Goal: Task Accomplishment & Management: Use online tool/utility

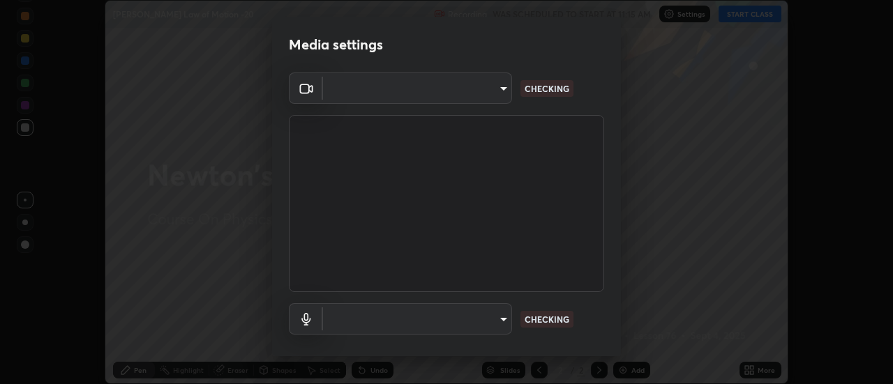
scroll to position [73, 0]
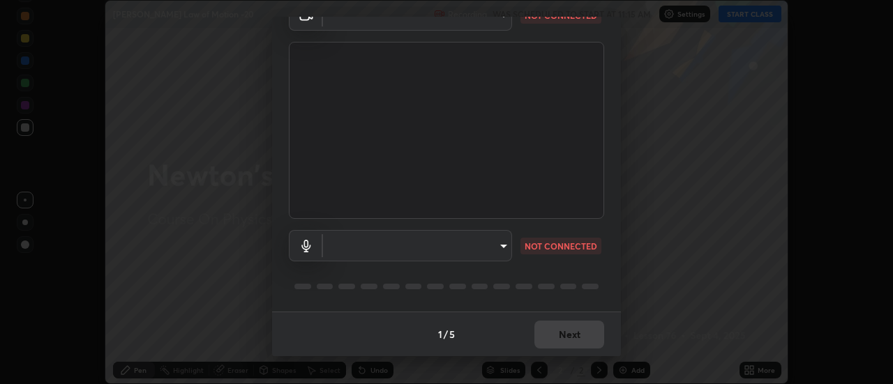
type input "1769541d7db8b910b2b6aaf592df5ff8660c63acaad49df9064175df0c6f581f"
type input "default"
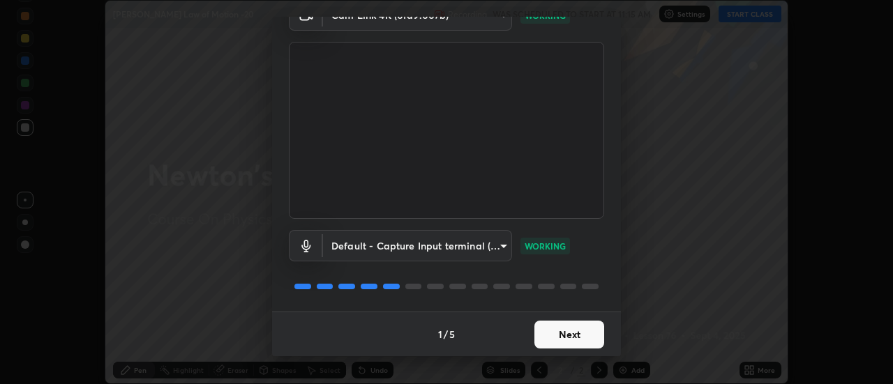
click at [580, 339] on button "Next" at bounding box center [569, 335] width 70 height 28
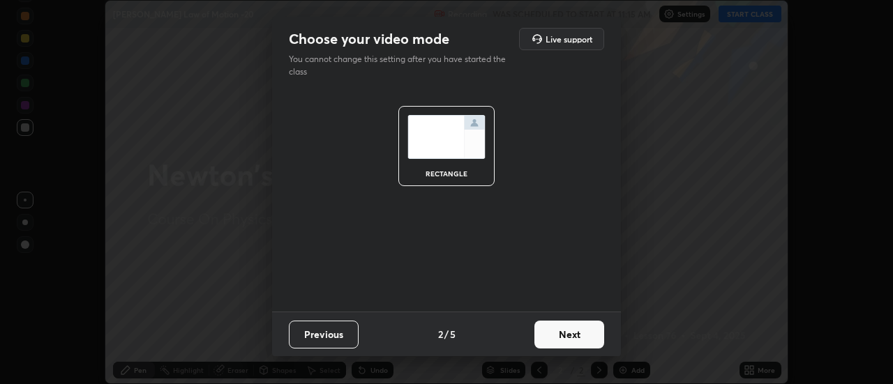
scroll to position [0, 0]
click at [581, 342] on button "Next" at bounding box center [569, 335] width 70 height 28
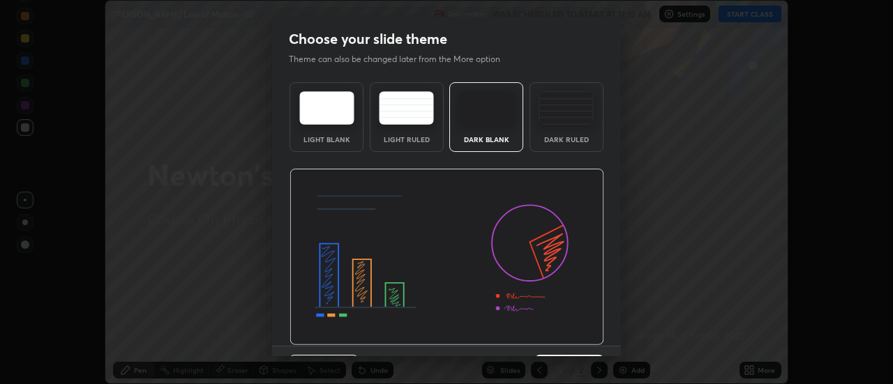
scroll to position [34, 0]
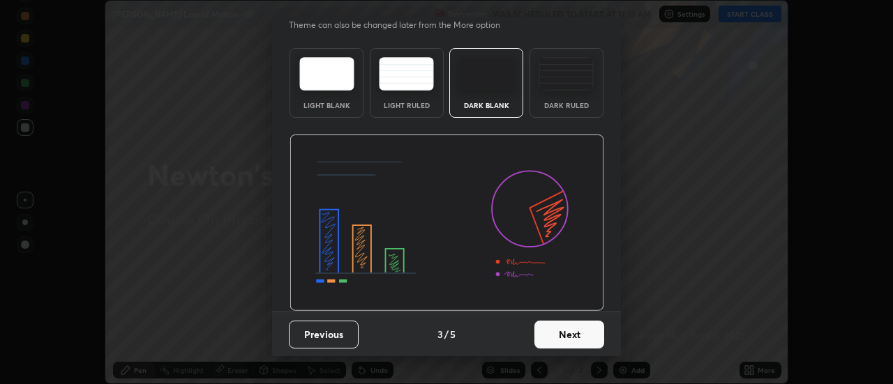
click at [576, 335] on button "Next" at bounding box center [569, 335] width 70 height 28
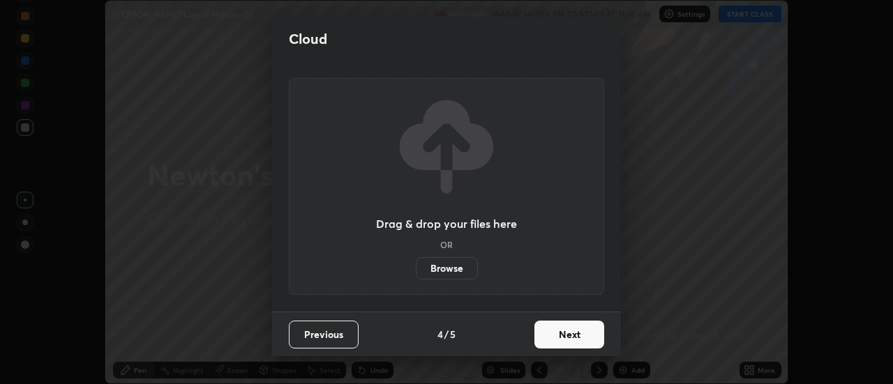
scroll to position [0, 0]
click at [578, 337] on button "Next" at bounding box center [569, 335] width 70 height 28
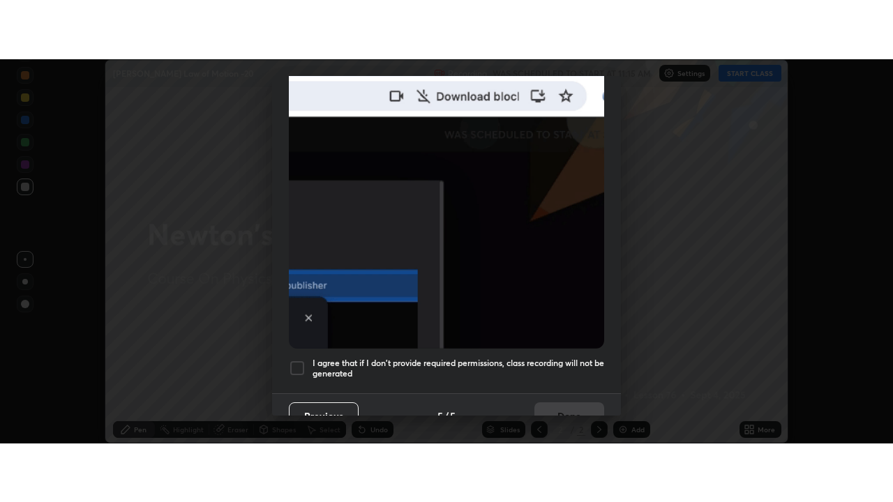
scroll to position [358, 0]
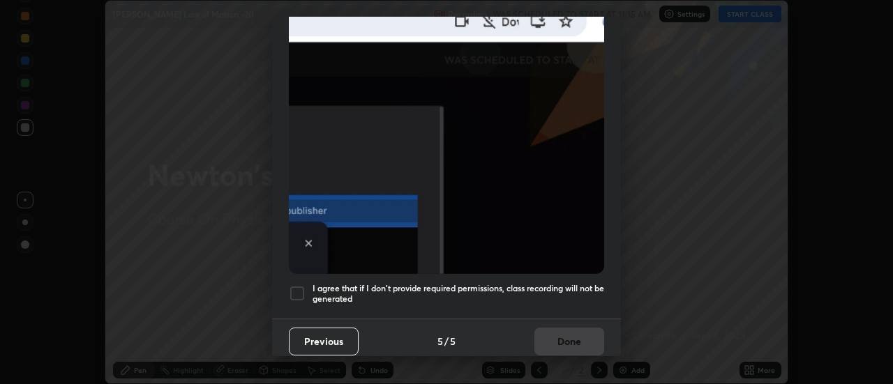
click at [559, 295] on h5 "I agree that if I don't provide required permissions, class recording will not …" at bounding box center [459, 294] width 292 height 22
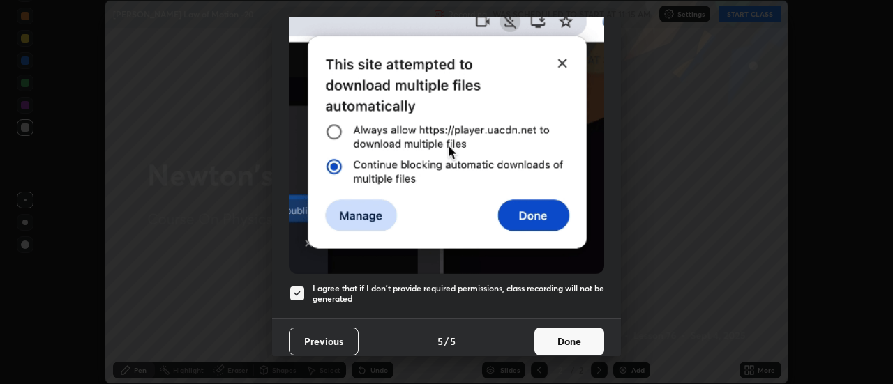
click at [573, 335] on button "Done" at bounding box center [569, 342] width 70 height 28
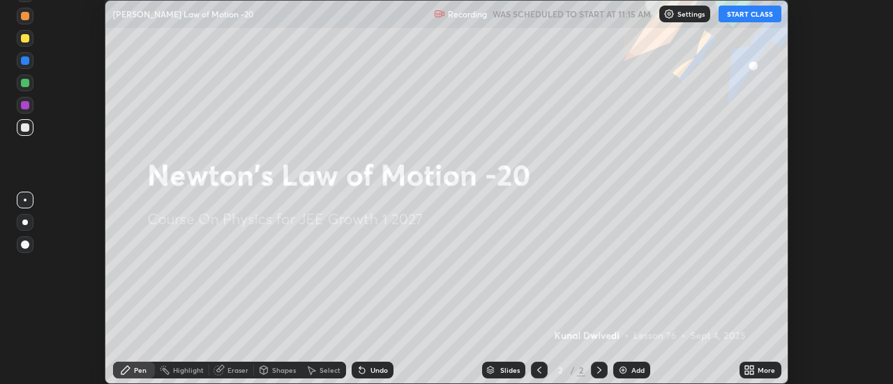
click at [739, 17] on button "START CLASS" at bounding box center [749, 14] width 63 height 17
click at [761, 370] on div "More" at bounding box center [766, 370] width 17 height 7
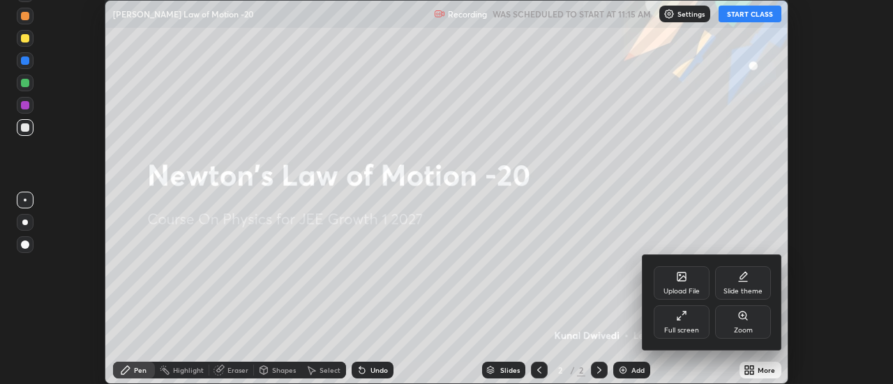
click at [688, 327] on div "Full screen" at bounding box center [681, 330] width 35 height 7
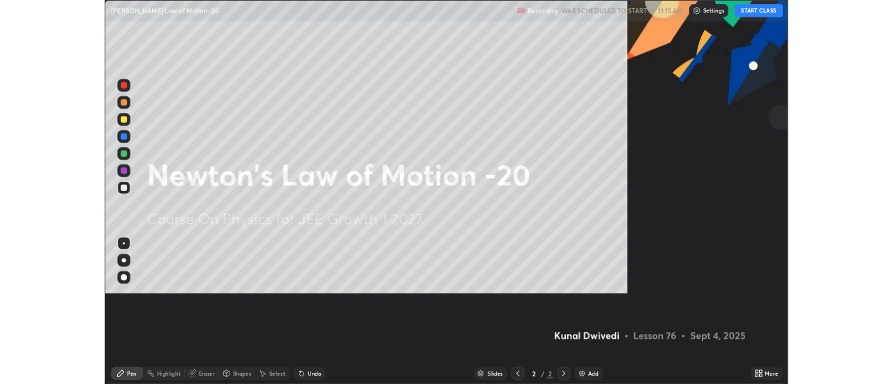
scroll to position [502, 893]
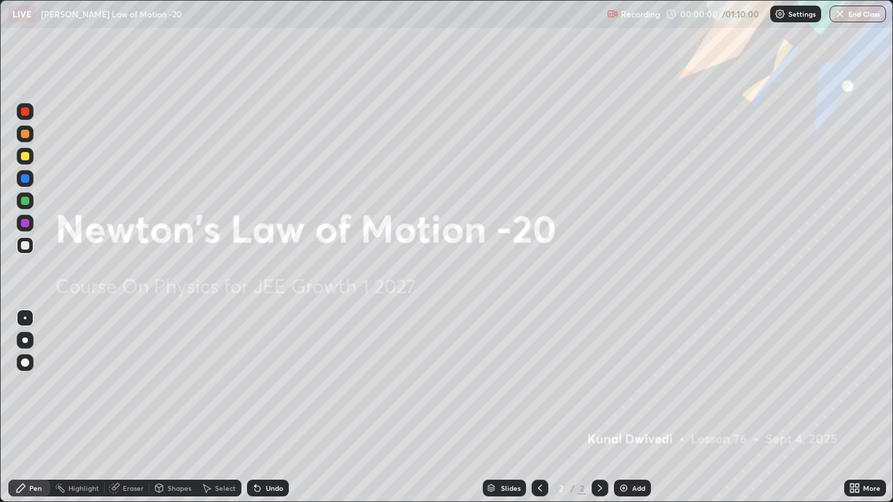
click at [635, 384] on div "Add" at bounding box center [638, 488] width 13 height 7
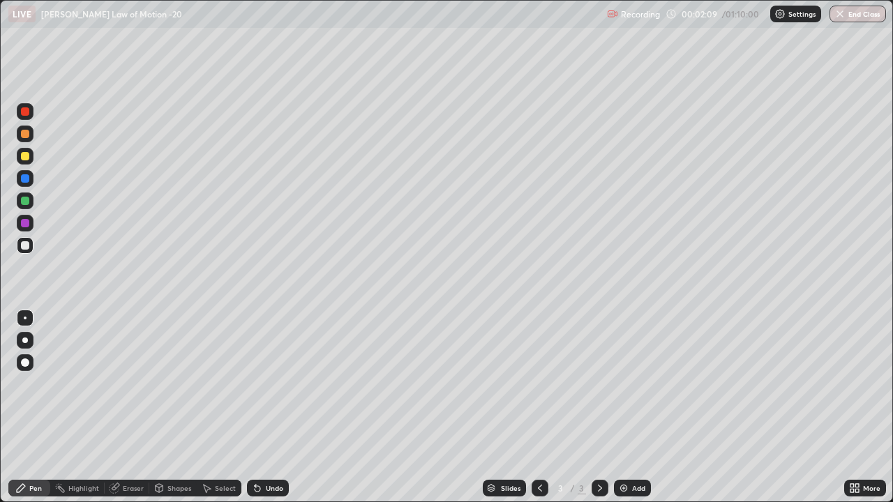
click at [27, 225] on div at bounding box center [25, 223] width 8 height 8
click at [624, 384] on img at bounding box center [623, 488] width 11 height 11
click at [126, 384] on div "Eraser" at bounding box center [133, 488] width 21 height 7
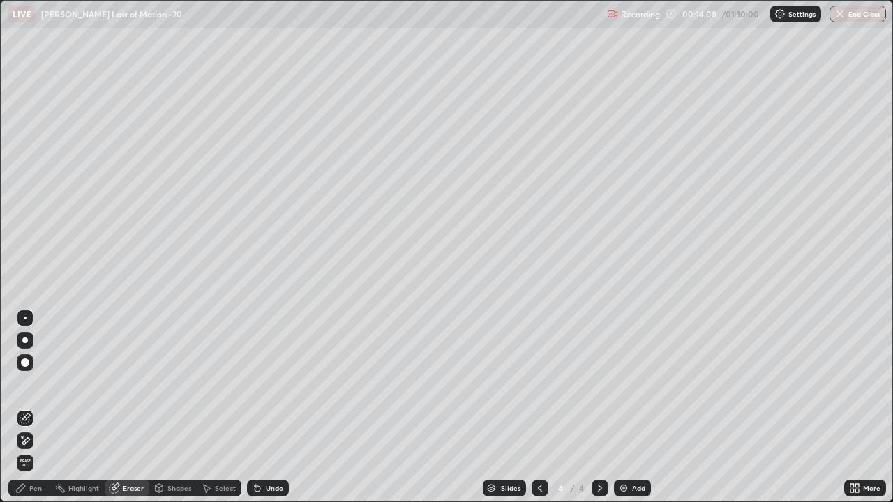
click at [25, 384] on span "Erase all" at bounding box center [24, 463] width 15 height 8
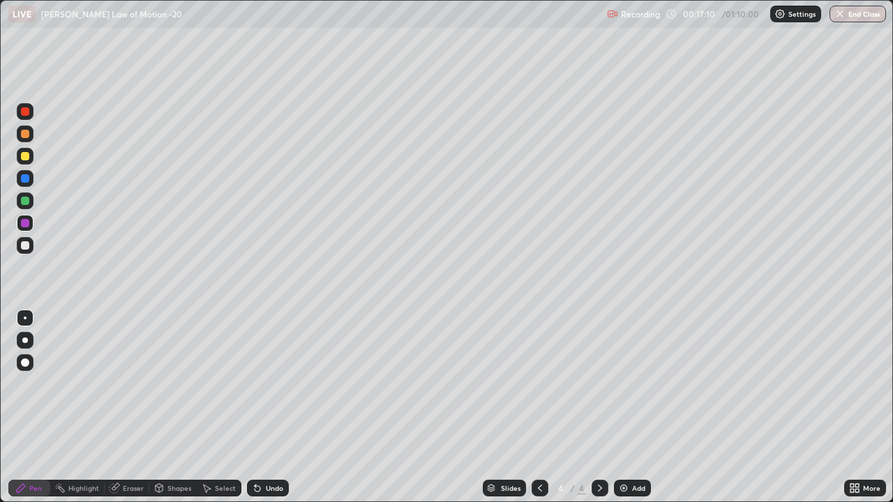
click at [857, 384] on icon at bounding box center [856, 490] width 3 height 3
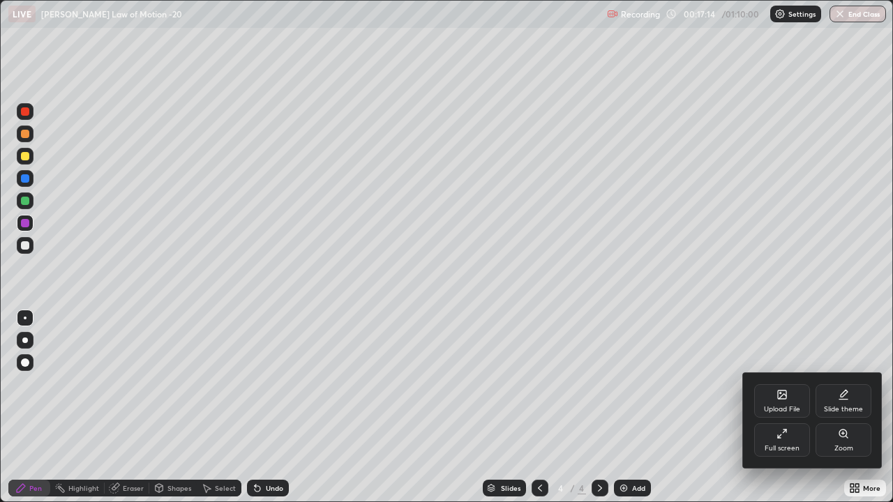
click at [540, 384] on div at bounding box center [446, 251] width 893 height 502
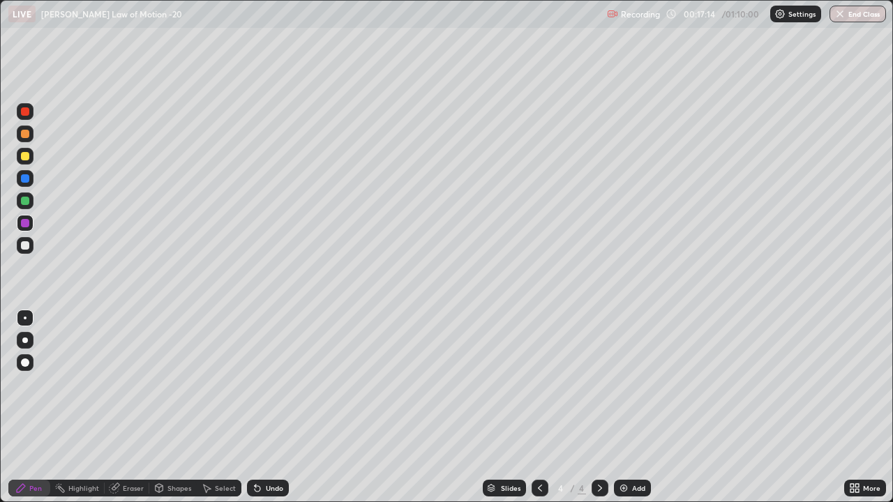
click at [539, 384] on icon at bounding box center [539, 488] width 11 height 11
click at [599, 384] on icon at bounding box center [599, 488] width 11 height 11
click at [27, 201] on div at bounding box center [25, 201] width 8 height 8
click at [539, 384] on icon at bounding box center [539, 488] width 11 height 11
click at [597, 384] on div at bounding box center [600, 488] width 17 height 17
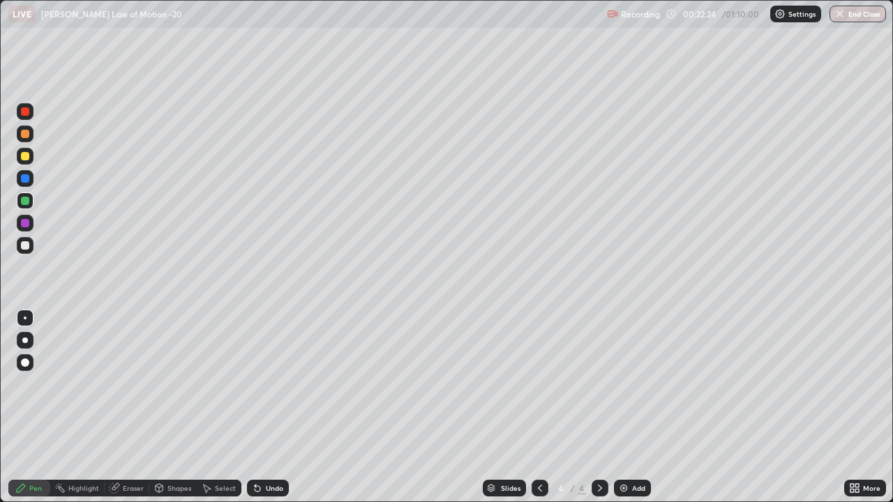
click at [857, 384] on icon at bounding box center [856, 485] width 3 height 3
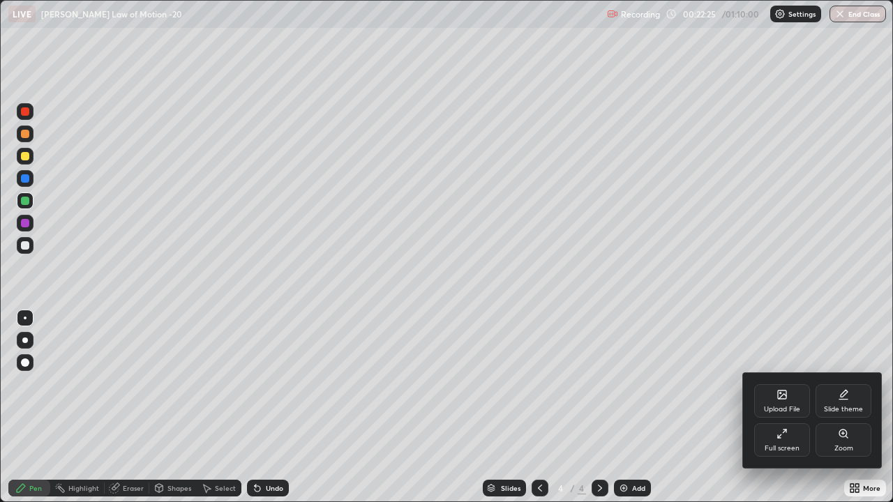
click at [774, 384] on div "Upload File" at bounding box center [782, 409] width 36 height 7
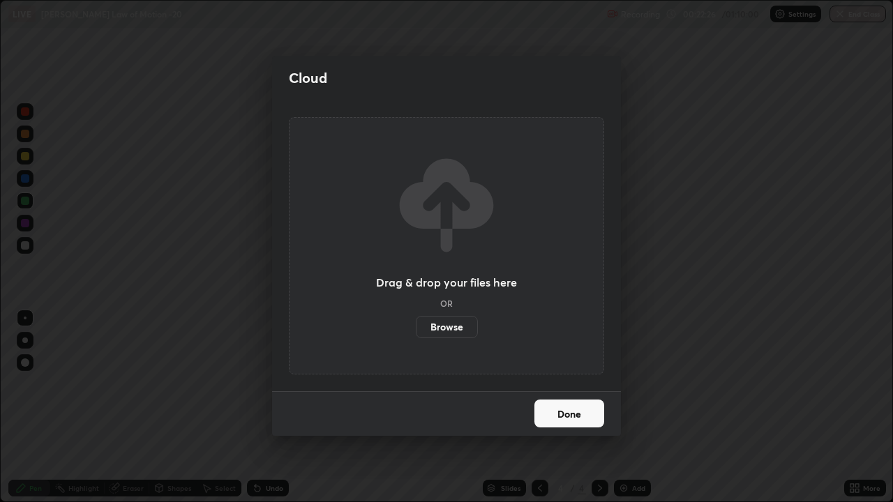
click at [469, 325] on label "Browse" at bounding box center [447, 327] width 62 height 22
click at [416, 325] on input "Browse" at bounding box center [416, 327] width 0 height 22
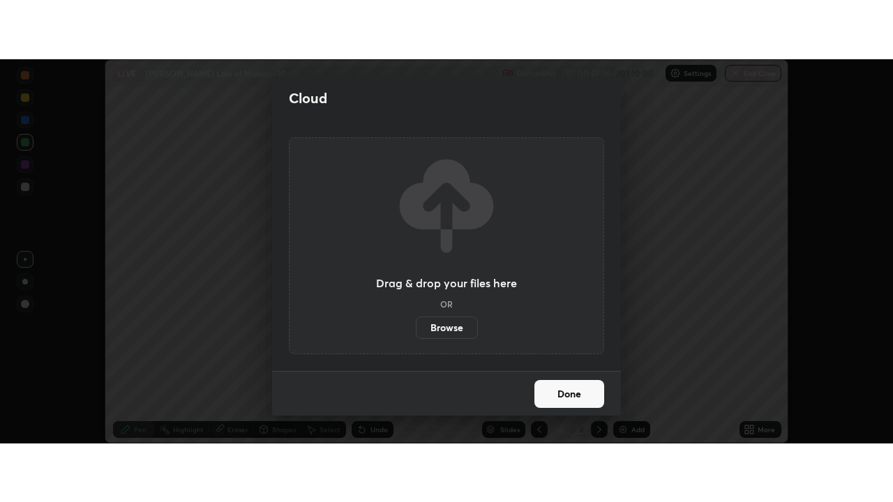
scroll to position [69372, 68864]
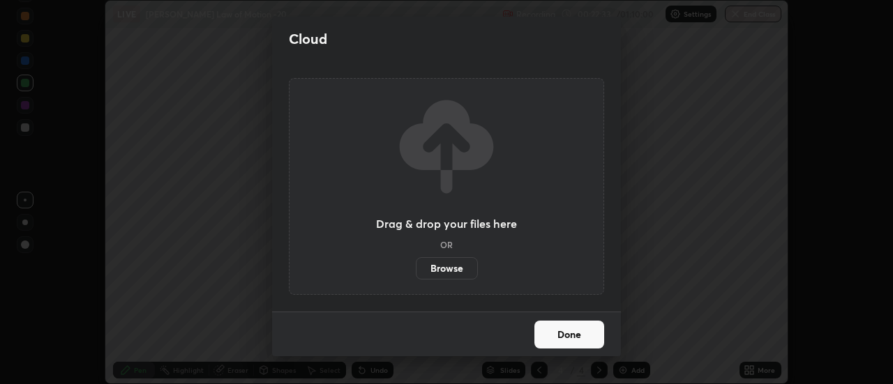
click at [240, 59] on div "Cloud Drag & drop your files here OR Browse Done" at bounding box center [446, 192] width 893 height 384
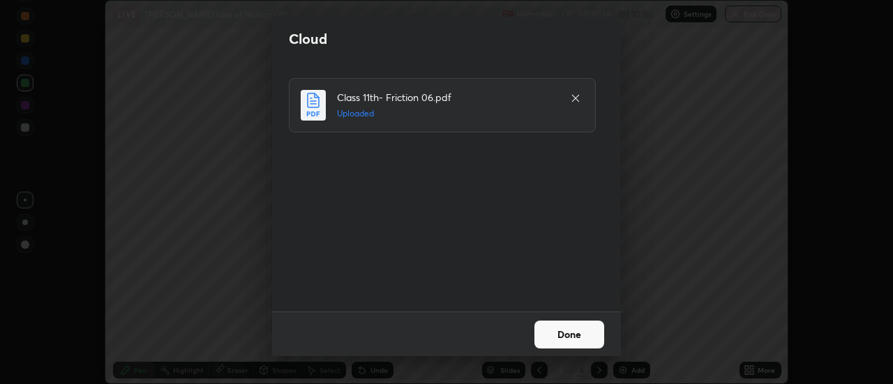
click at [589, 340] on button "Done" at bounding box center [569, 335] width 70 height 28
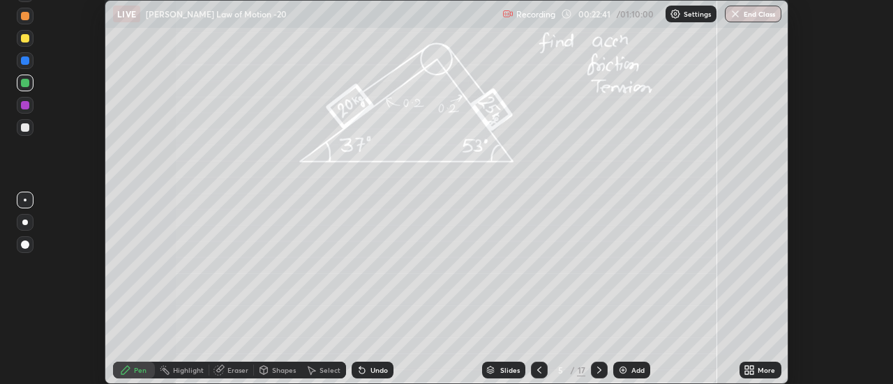
click at [598, 375] on icon at bounding box center [599, 370] width 11 height 11
click at [600, 375] on icon at bounding box center [599, 370] width 11 height 11
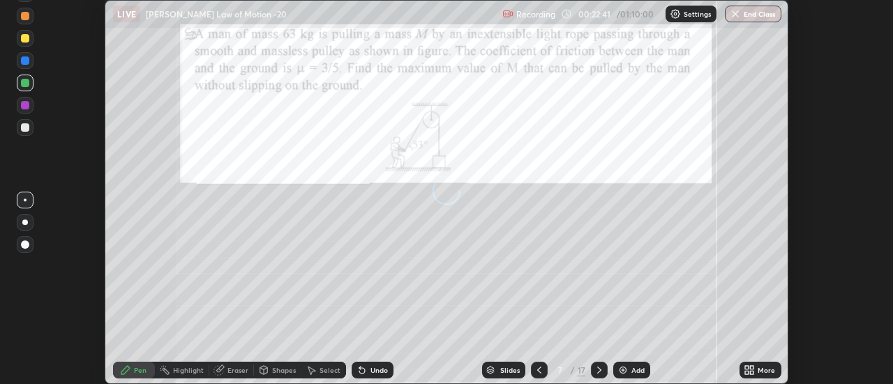
click at [599, 372] on icon at bounding box center [599, 370] width 4 height 7
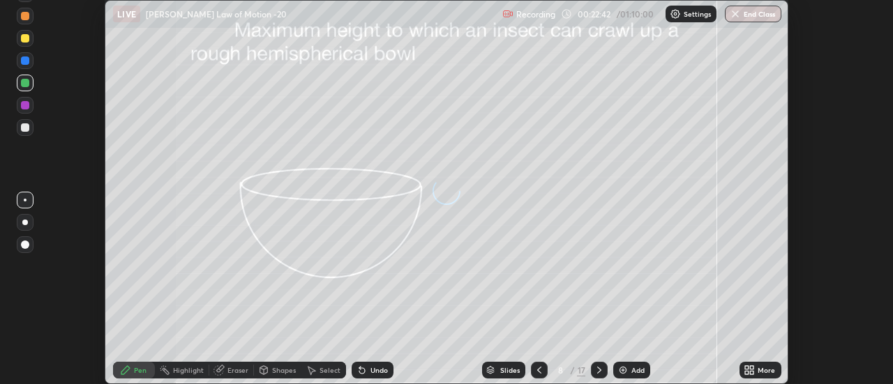
click at [599, 372] on icon at bounding box center [599, 370] width 11 height 11
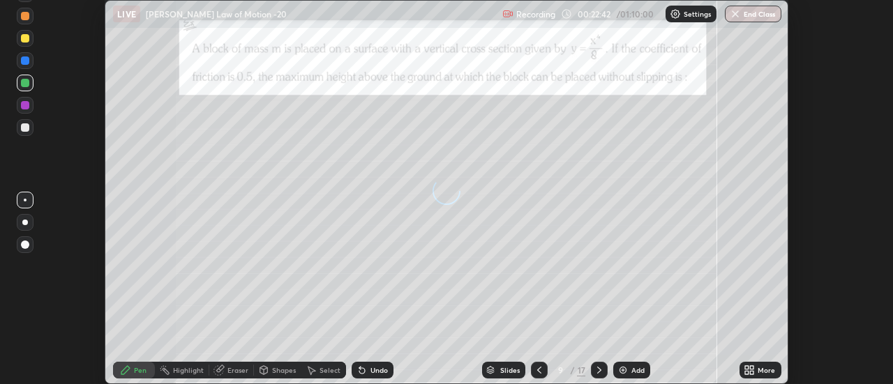
click at [599, 373] on icon at bounding box center [599, 370] width 11 height 11
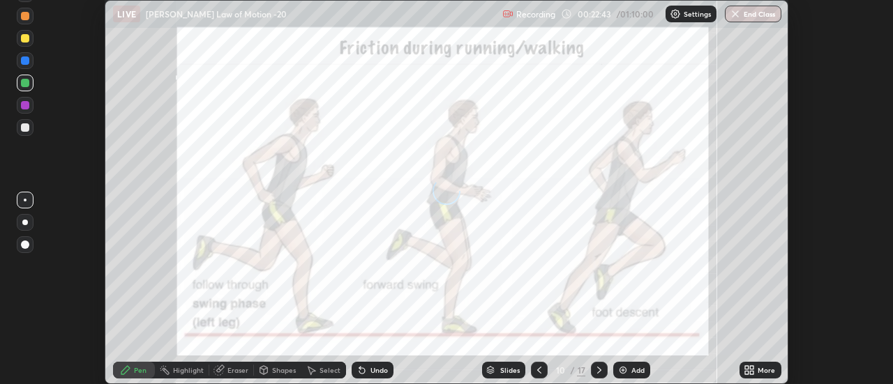
click at [598, 370] on icon at bounding box center [599, 370] width 11 height 11
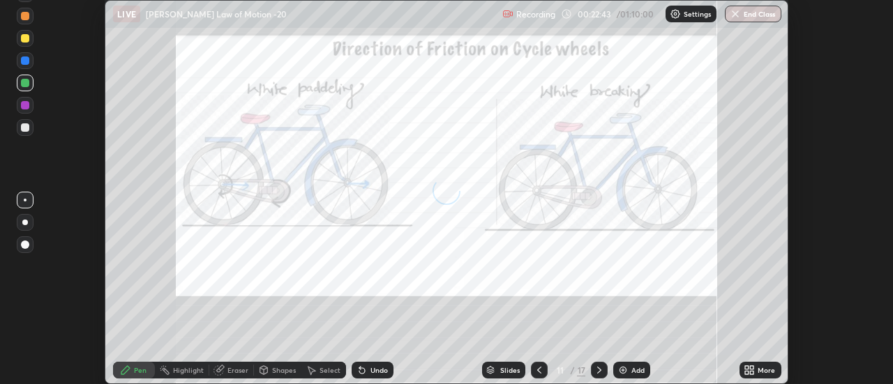
click at [599, 369] on icon at bounding box center [599, 370] width 4 height 7
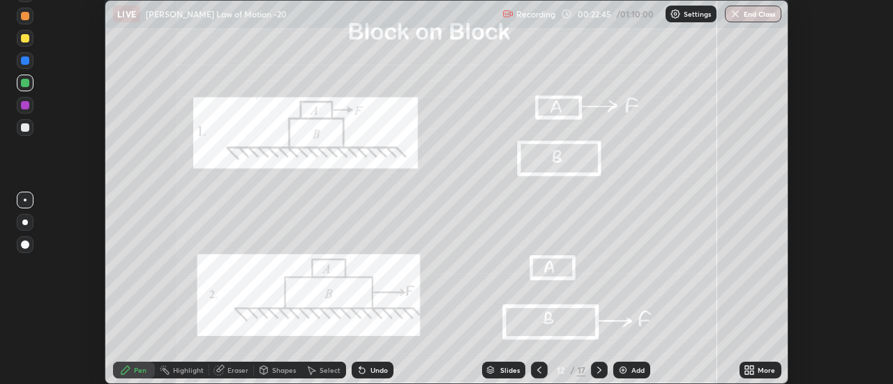
click at [603, 377] on div at bounding box center [599, 370] width 17 height 17
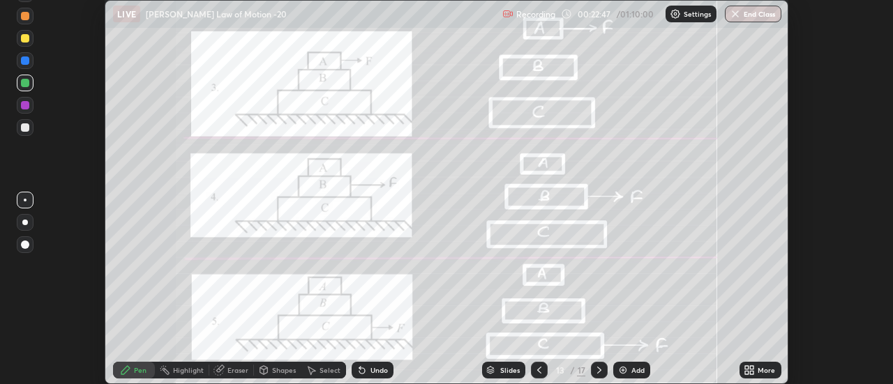
click at [599, 371] on icon at bounding box center [599, 370] width 4 height 7
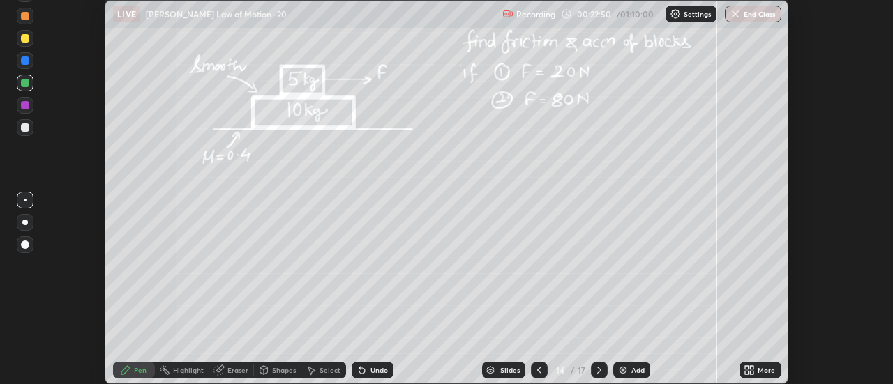
click at [757, 368] on div "More" at bounding box center [760, 370] width 42 height 17
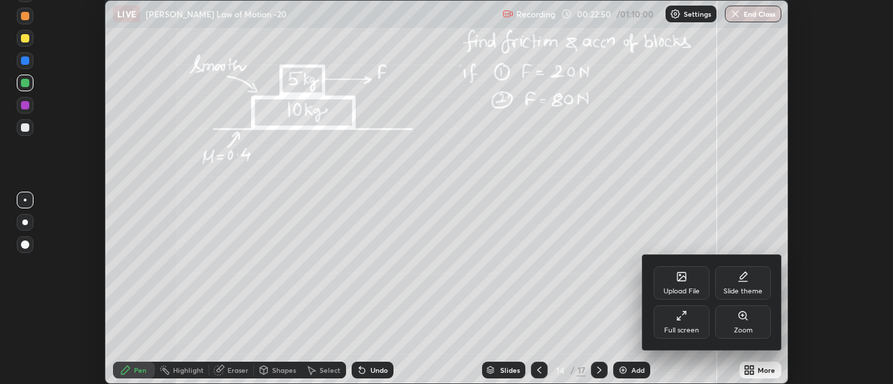
click at [693, 331] on div "Full screen" at bounding box center [681, 330] width 35 height 7
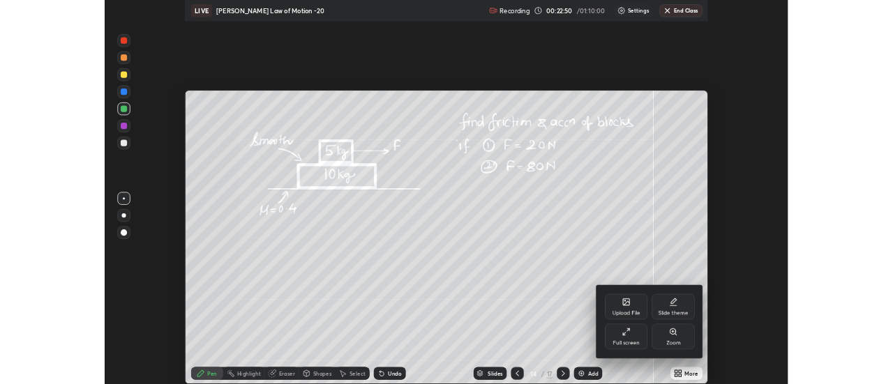
scroll to position [502, 893]
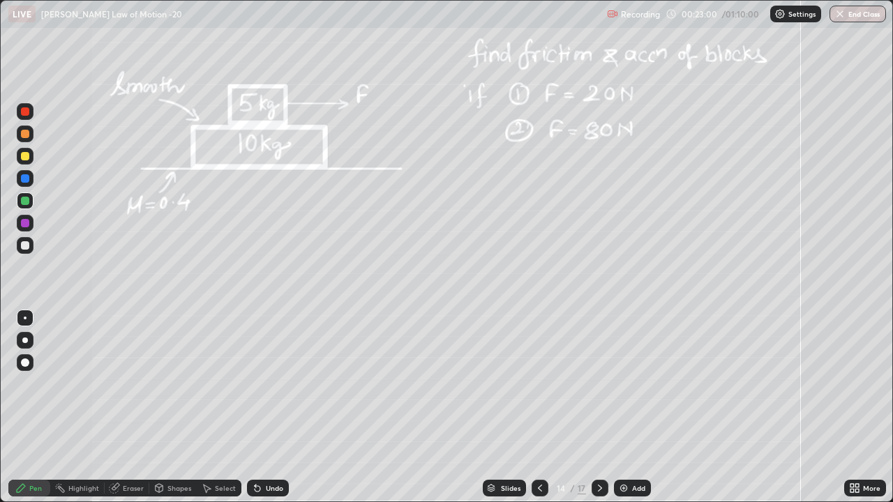
click at [24, 247] on div at bounding box center [25, 245] width 8 height 8
click at [262, 384] on div "Undo" at bounding box center [268, 488] width 42 height 17
click at [21, 201] on div at bounding box center [25, 201] width 8 height 8
click at [27, 246] on div at bounding box center [25, 245] width 8 height 8
click at [166, 384] on div "Shapes" at bounding box center [172, 488] width 47 height 17
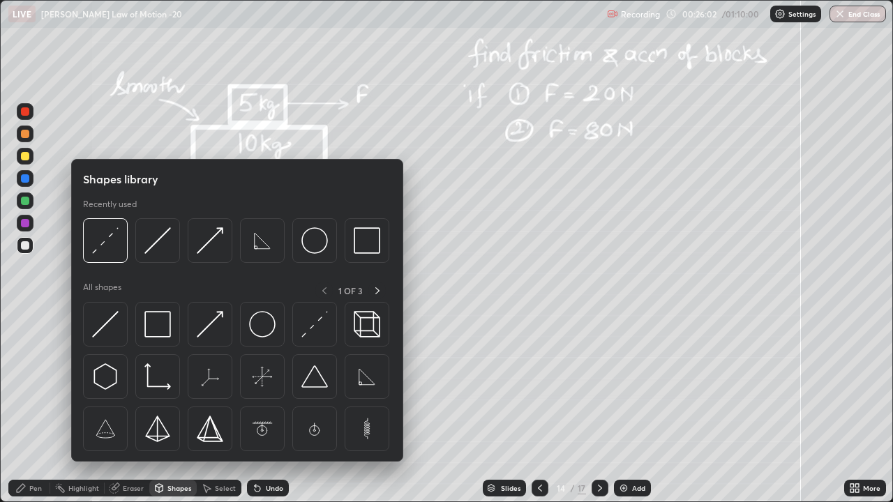
click at [127, 384] on div "Eraser" at bounding box center [133, 488] width 21 height 7
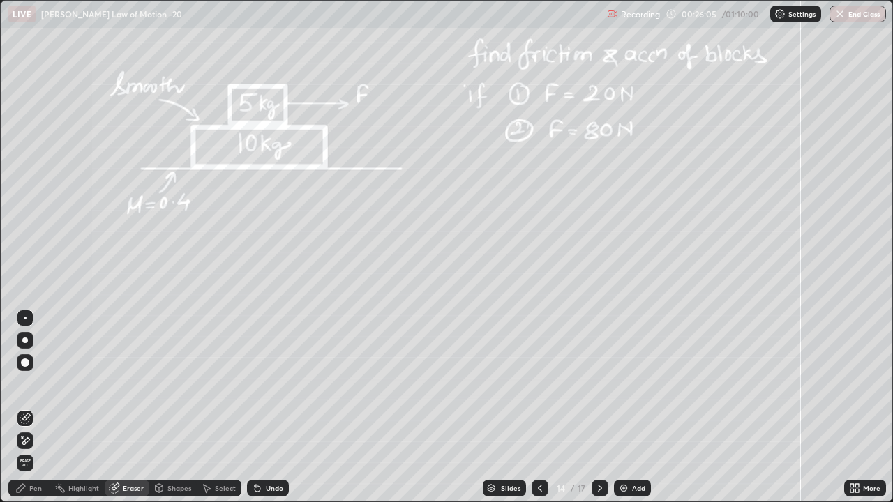
click at [37, 384] on div "Pen" at bounding box center [35, 488] width 13 height 7
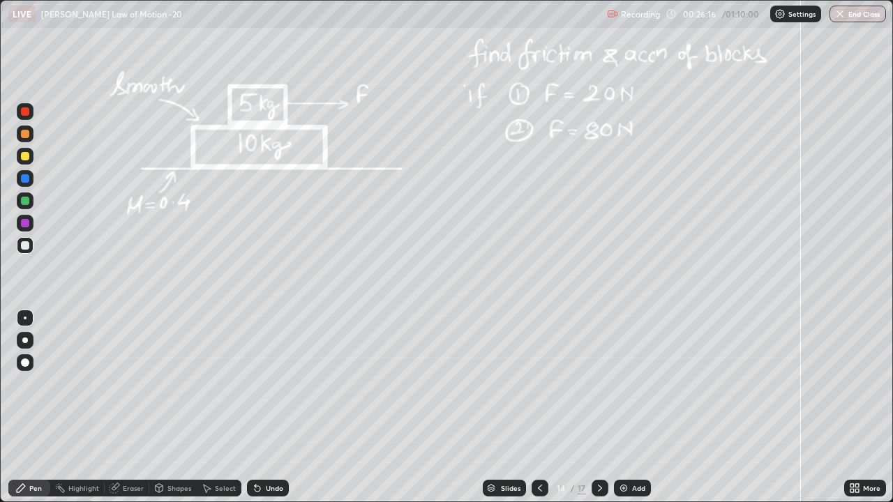
click at [275, 384] on div "Undo" at bounding box center [274, 488] width 17 height 7
click at [600, 384] on icon at bounding box center [599, 488] width 11 height 11
click at [119, 384] on icon at bounding box center [114, 488] width 11 height 11
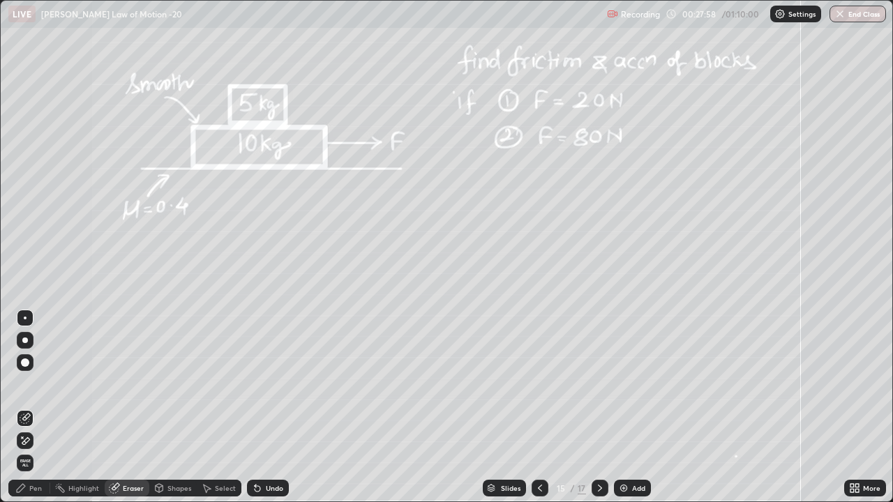
click at [29, 384] on div "Pen" at bounding box center [29, 488] width 42 height 17
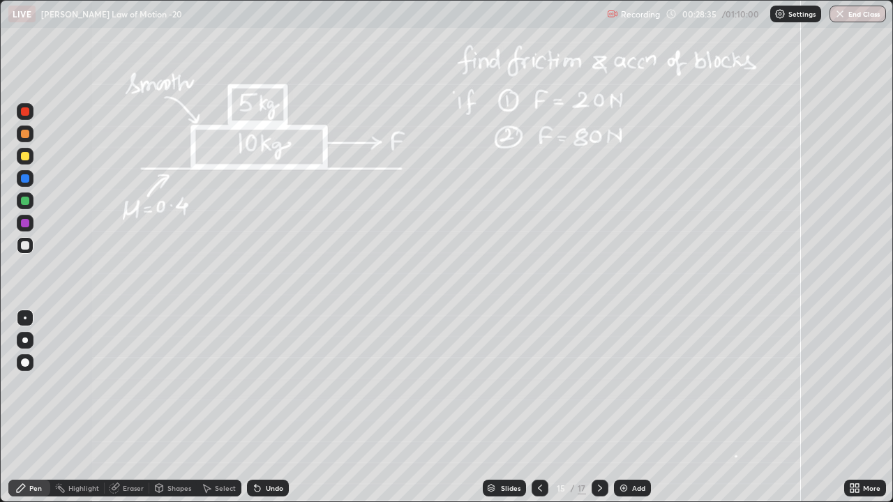
click at [22, 225] on div at bounding box center [25, 223] width 8 height 8
click at [28, 245] on div at bounding box center [25, 245] width 8 height 8
click at [601, 384] on icon at bounding box center [599, 488] width 11 height 11
click at [22, 133] on div at bounding box center [25, 134] width 8 height 8
click at [29, 244] on div at bounding box center [25, 245] width 8 height 8
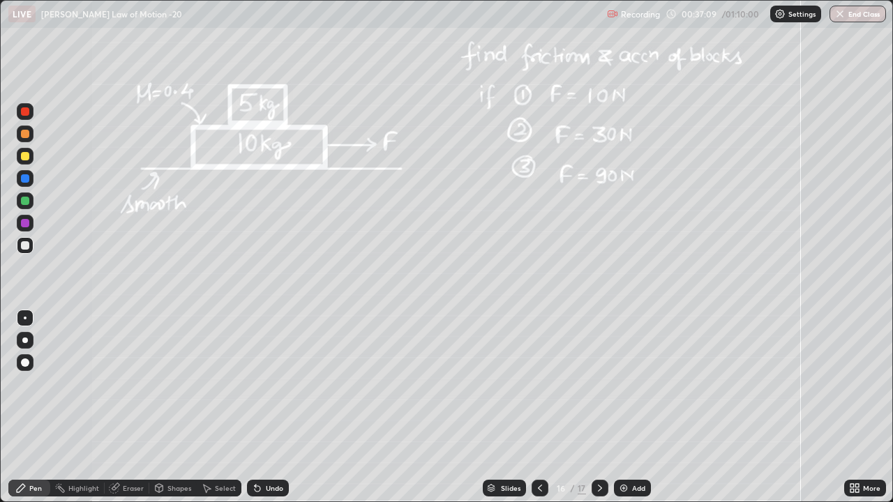
click at [26, 156] on div at bounding box center [25, 156] width 8 height 8
click at [278, 384] on div "Undo" at bounding box center [274, 488] width 17 height 7
click at [24, 246] on div at bounding box center [25, 245] width 8 height 8
click at [635, 384] on div "Add" at bounding box center [638, 488] width 13 height 7
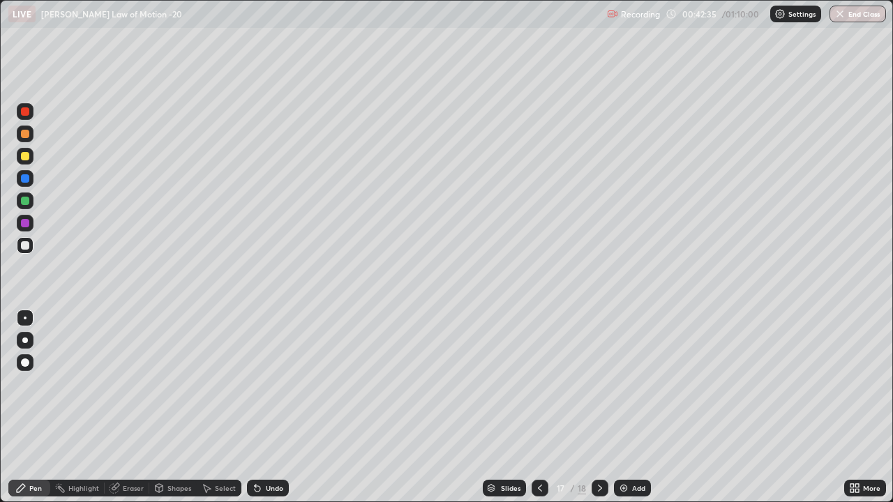
click at [539, 384] on icon at bounding box center [539, 488] width 11 height 11
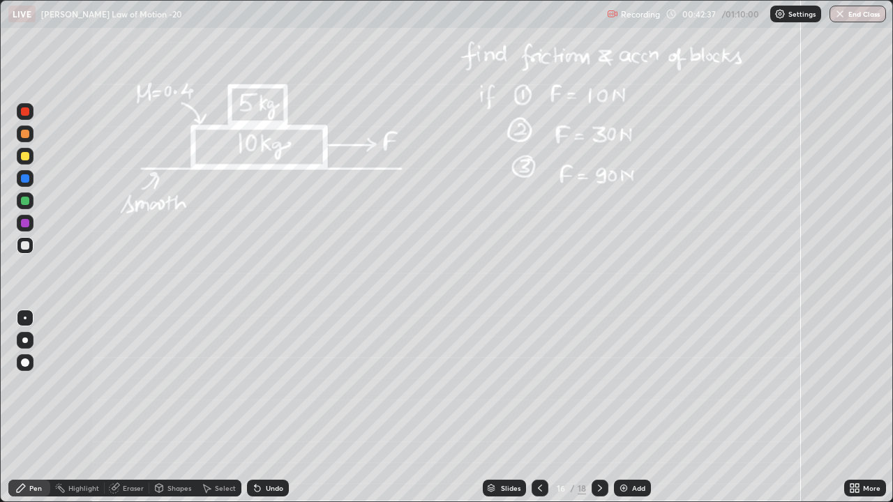
click at [599, 384] on icon at bounding box center [599, 488] width 11 height 11
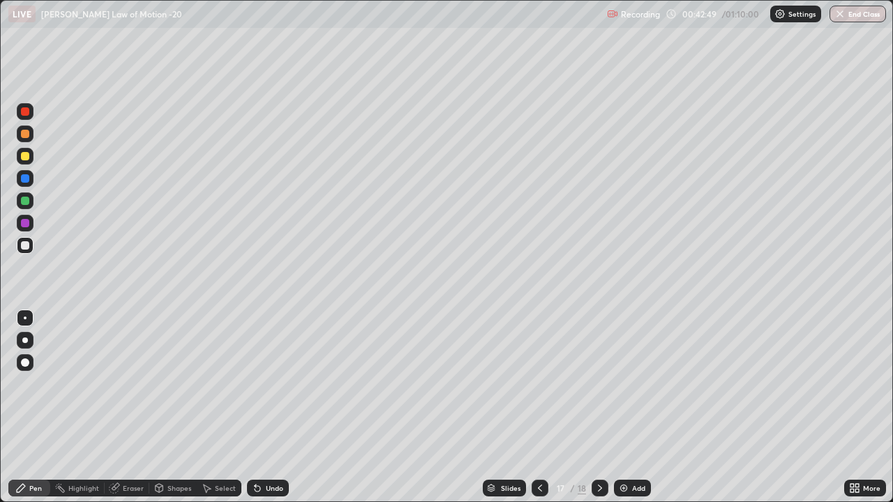
click at [539, 384] on icon at bounding box center [539, 488] width 11 height 11
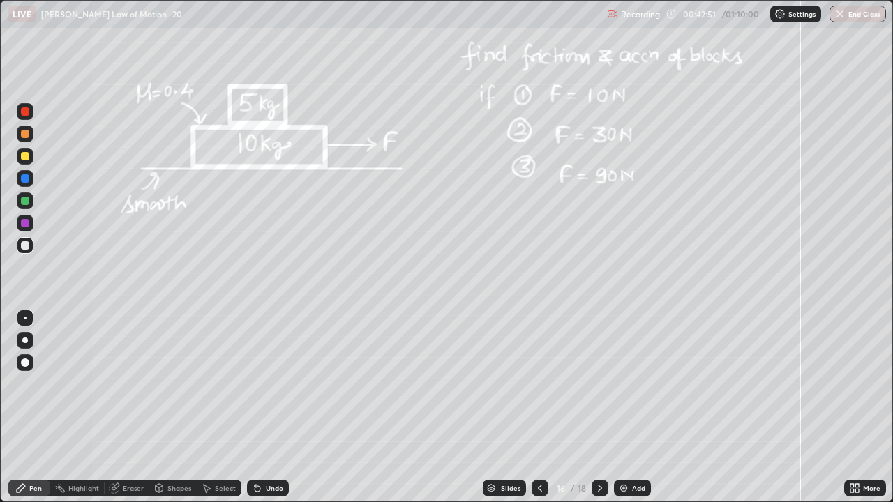
click at [599, 384] on icon at bounding box center [599, 488] width 11 height 11
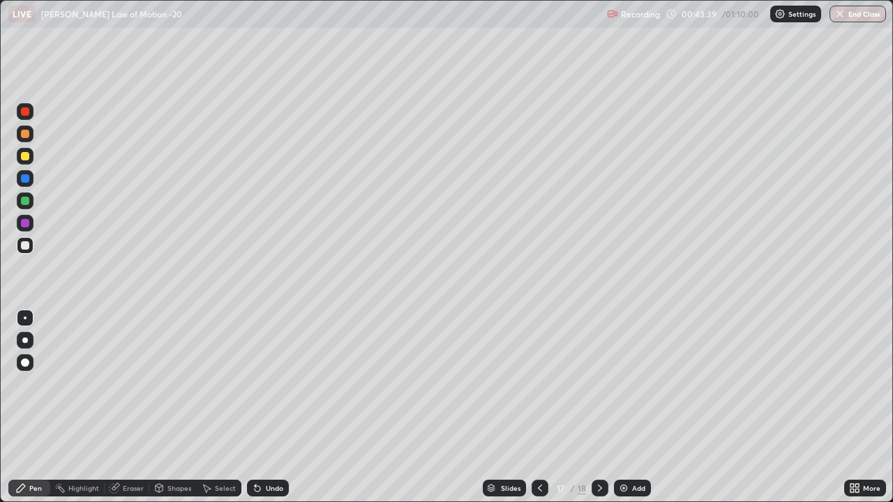
click at [32, 203] on div at bounding box center [25, 201] width 17 height 17
click at [538, 384] on icon at bounding box center [539, 488] width 11 height 11
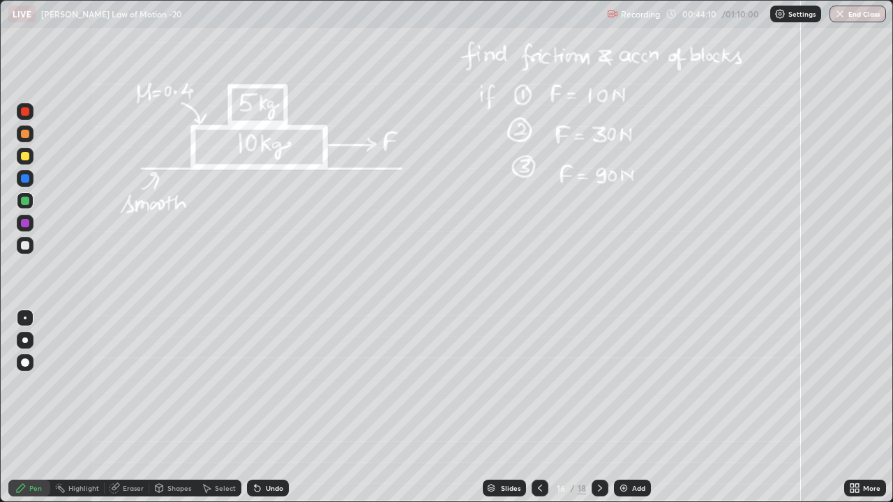
click at [539, 384] on icon at bounding box center [539, 488] width 11 height 11
click at [598, 384] on icon at bounding box center [600, 488] width 4 height 7
click at [604, 384] on div at bounding box center [600, 488] width 17 height 17
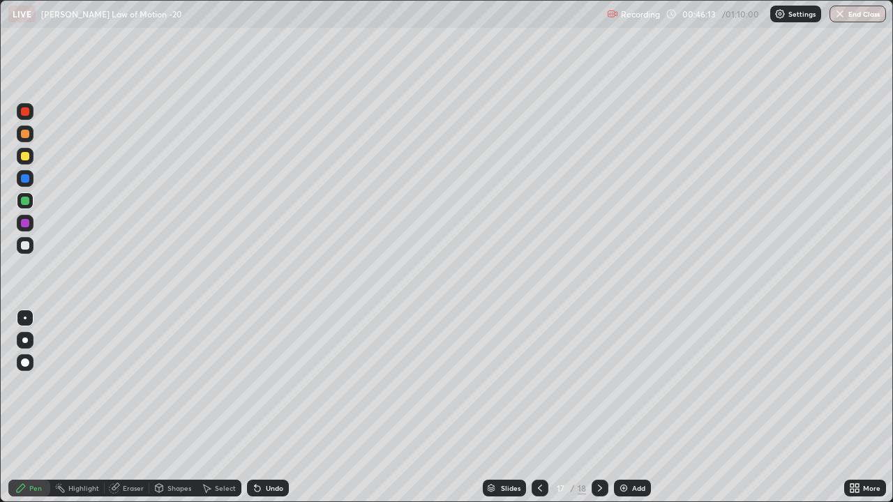
click at [599, 384] on icon at bounding box center [599, 488] width 11 height 11
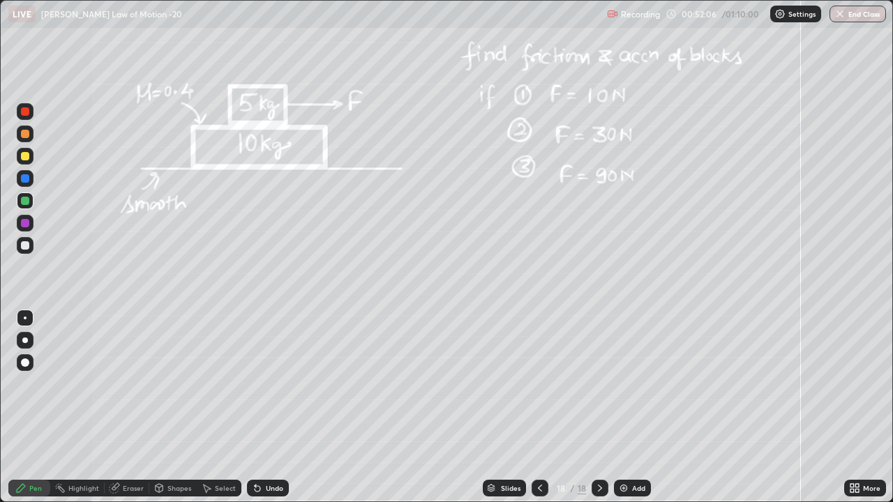
click at [22, 243] on div at bounding box center [25, 245] width 8 height 8
click at [257, 384] on icon at bounding box center [258, 489] width 6 height 6
click at [26, 156] on div at bounding box center [25, 156] width 8 height 8
click at [24, 251] on div at bounding box center [25, 245] width 17 height 17
click at [626, 384] on img at bounding box center [623, 488] width 11 height 11
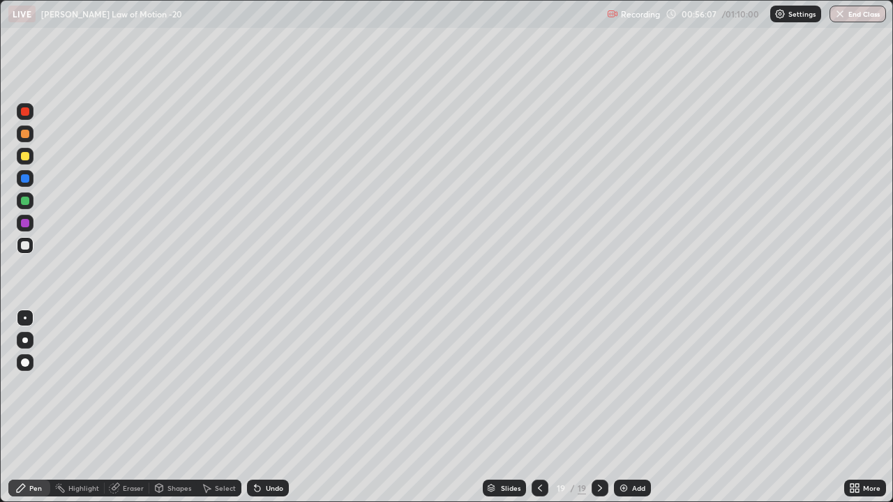
click at [539, 384] on icon at bounding box center [539, 488] width 11 height 11
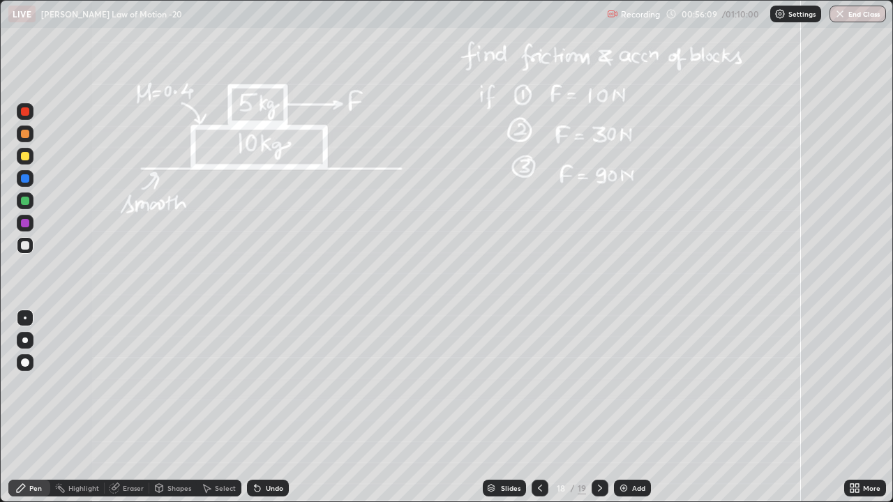
click at [599, 384] on icon at bounding box center [599, 488] width 11 height 11
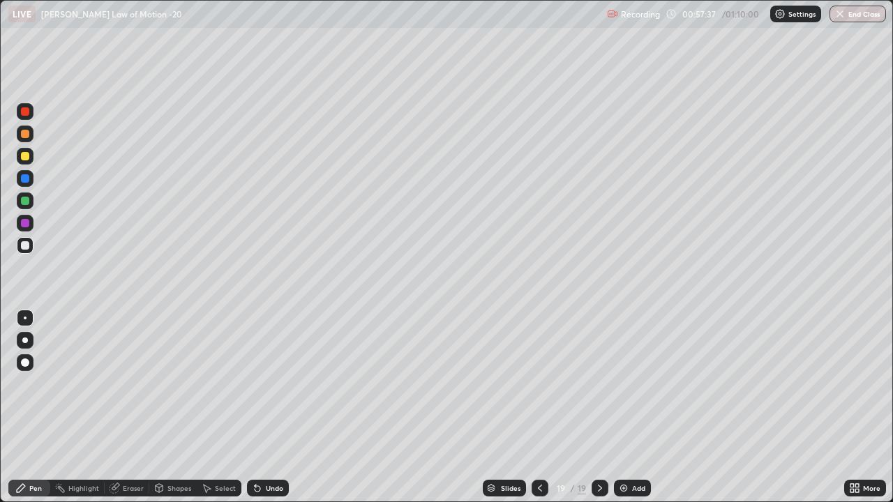
click at [545, 384] on div at bounding box center [540, 488] width 17 height 17
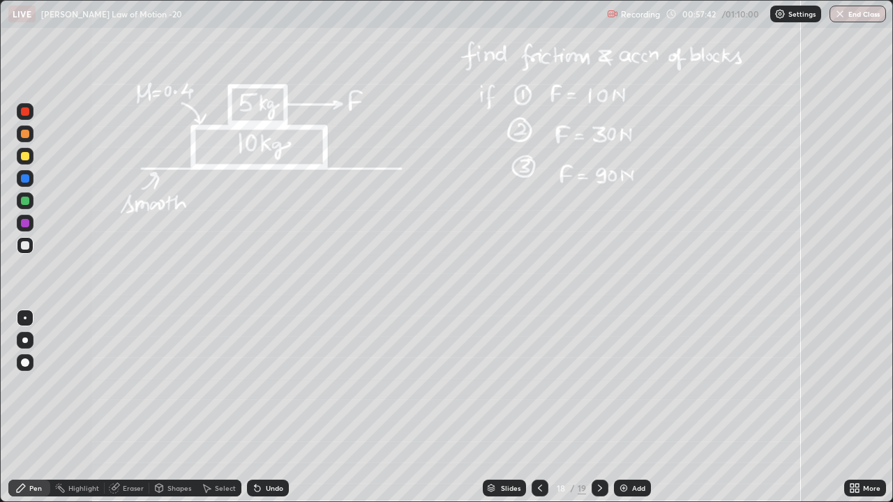
click at [599, 384] on icon at bounding box center [599, 488] width 11 height 11
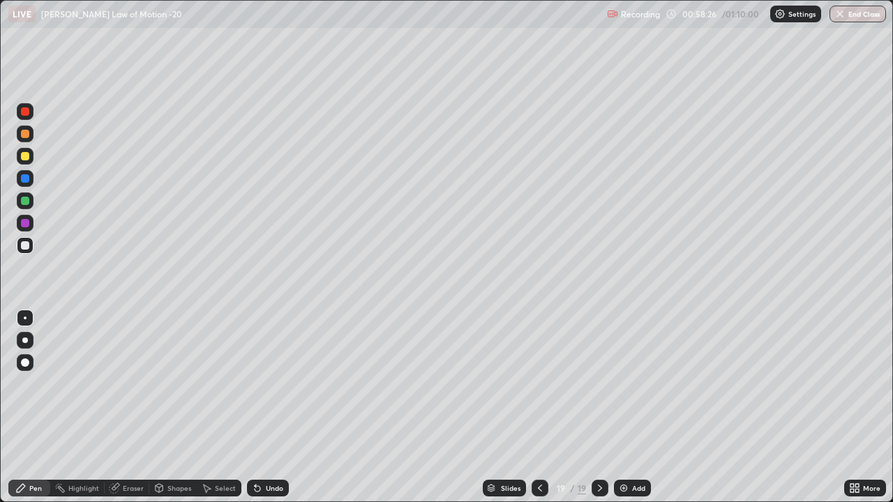
click at [618, 384] on img at bounding box center [623, 488] width 11 height 11
click at [538, 384] on icon at bounding box center [539, 488] width 11 height 11
click at [631, 384] on div "Add" at bounding box center [633, 488] width 37 height 17
click at [539, 384] on icon at bounding box center [539, 488] width 11 height 11
click at [596, 384] on icon at bounding box center [599, 488] width 11 height 11
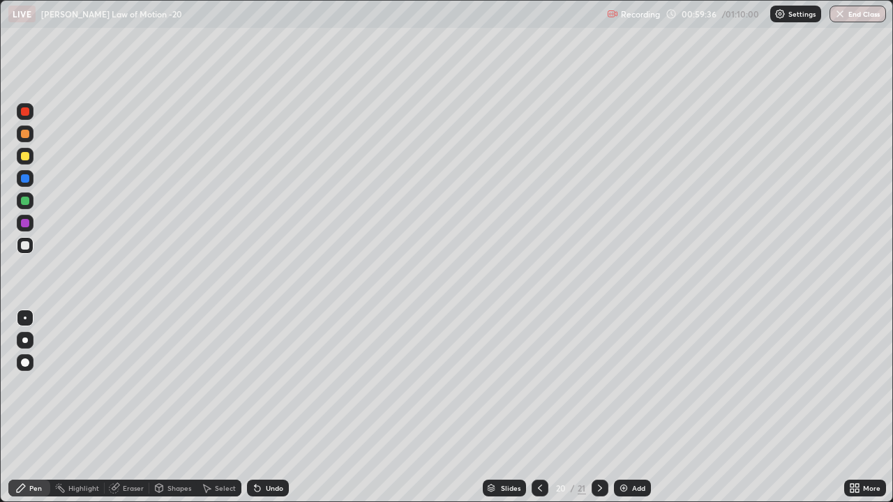
click at [599, 384] on icon at bounding box center [600, 488] width 4 height 7
click at [540, 384] on icon at bounding box center [539, 488] width 11 height 11
click at [27, 179] on div at bounding box center [25, 178] width 8 height 8
click at [25, 246] on div at bounding box center [25, 245] width 8 height 8
click at [28, 223] on div at bounding box center [25, 223] width 8 height 8
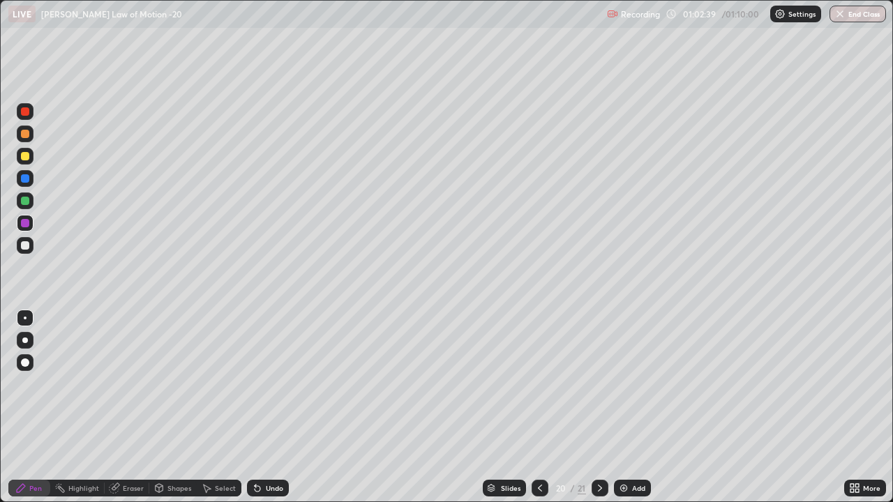
click at [21, 248] on div at bounding box center [25, 245] width 8 height 8
click at [25, 154] on div at bounding box center [25, 156] width 8 height 8
click at [623, 384] on img at bounding box center [623, 488] width 11 height 11
click at [540, 384] on icon at bounding box center [539, 488] width 11 height 11
click at [536, 384] on icon at bounding box center [539, 488] width 11 height 11
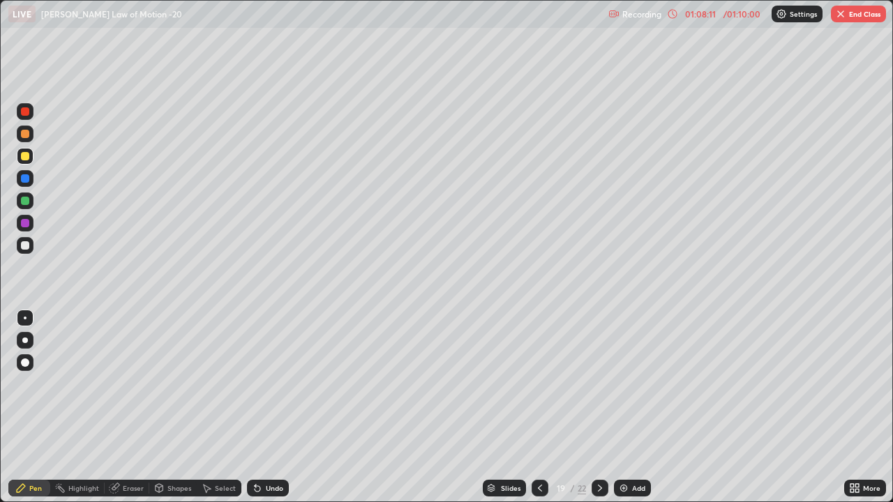
click at [255, 384] on icon at bounding box center [258, 489] width 6 height 6
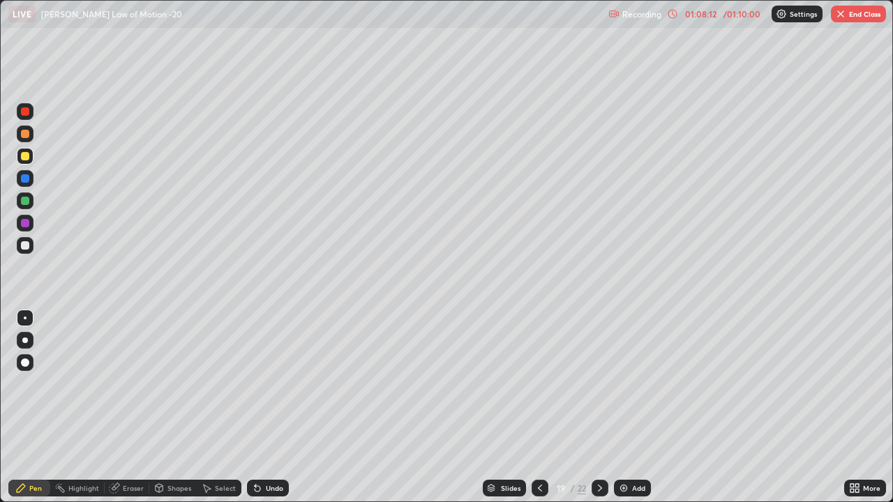
click at [255, 384] on icon at bounding box center [258, 489] width 6 height 6
click at [256, 384] on icon at bounding box center [258, 489] width 6 height 6
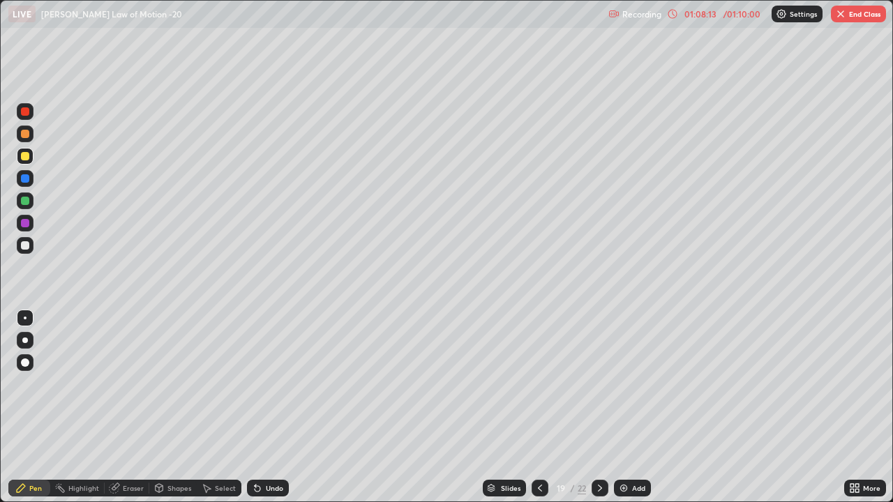
click at [256, 384] on icon at bounding box center [258, 489] width 6 height 6
click at [257, 384] on icon at bounding box center [258, 489] width 6 height 6
click at [255, 384] on icon at bounding box center [258, 489] width 6 height 6
click at [259, 384] on icon at bounding box center [257, 488] width 11 height 11
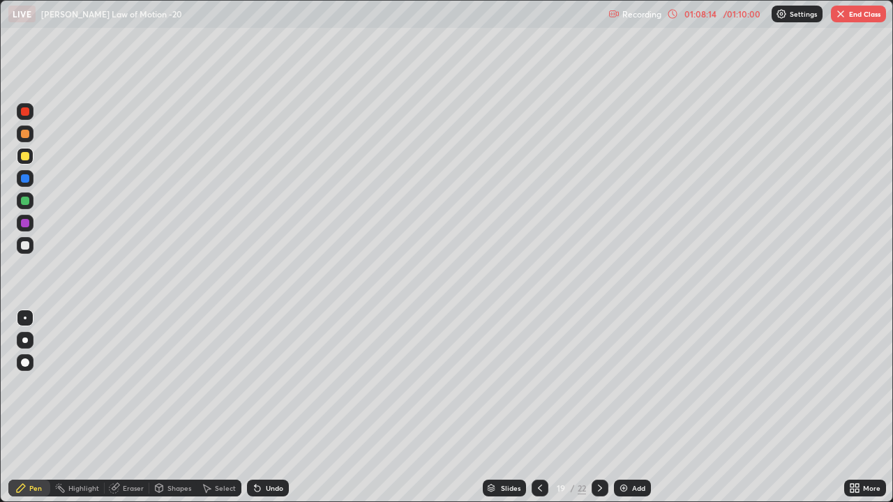
click at [258, 384] on icon at bounding box center [257, 488] width 11 height 11
click at [599, 384] on icon at bounding box center [599, 488] width 11 height 11
click at [870, 12] on button "End Class" at bounding box center [858, 14] width 55 height 17
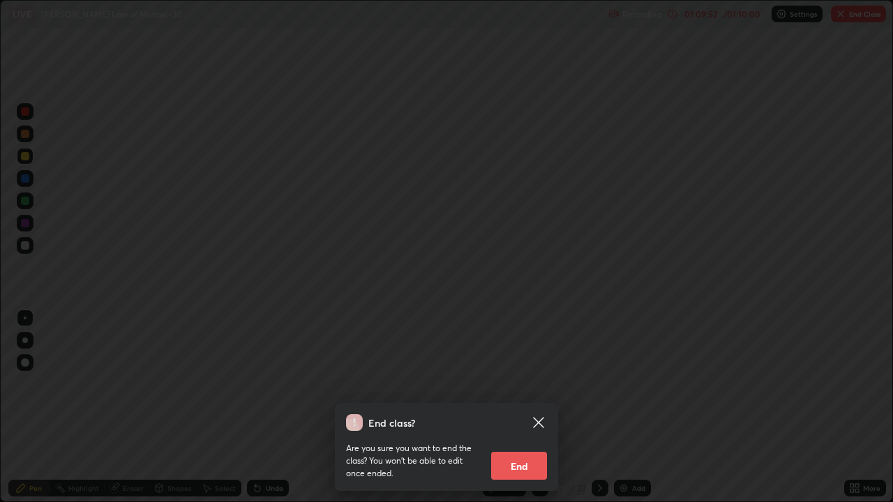
click at [509, 384] on button "End" at bounding box center [519, 466] width 56 height 28
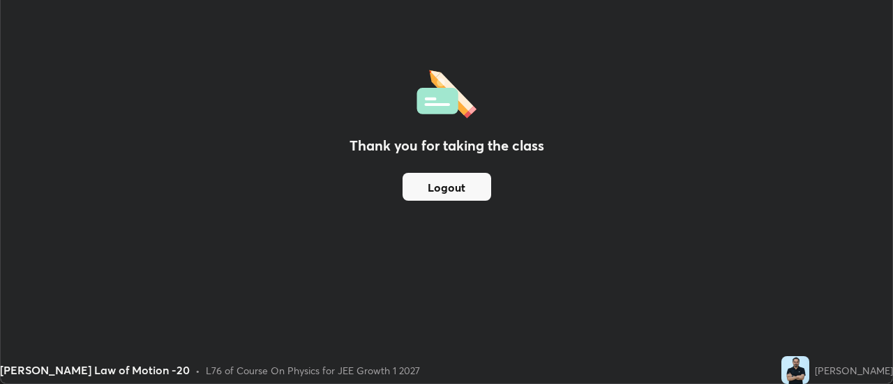
scroll to position [69372, 68864]
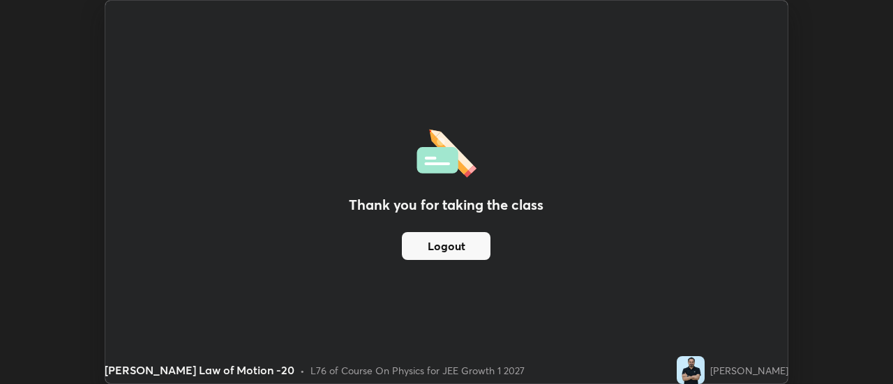
click at [474, 257] on button "Logout" at bounding box center [446, 246] width 89 height 28
